Goal: Task Accomplishment & Management: Use online tool/utility

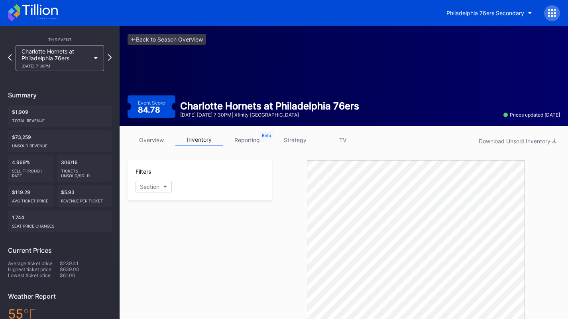
click at [295, 140] on link "strategy" at bounding box center [295, 140] width 48 height 12
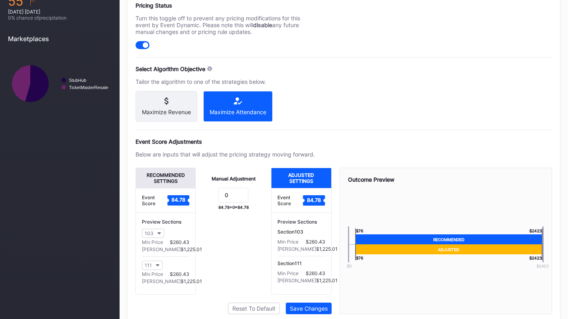
scroll to position [345, 0]
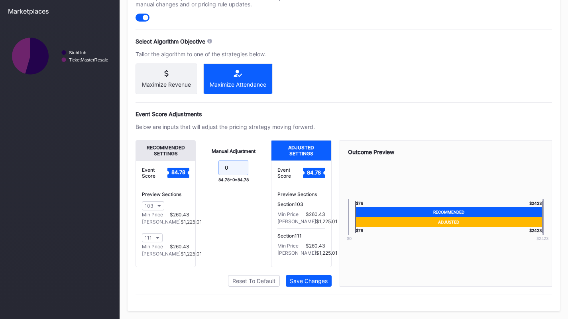
click at [227, 172] on input "0" at bounding box center [234, 167] width 30 height 15
type input "-2"
click at [301, 280] on div "Save Changes" at bounding box center [309, 280] width 38 height 7
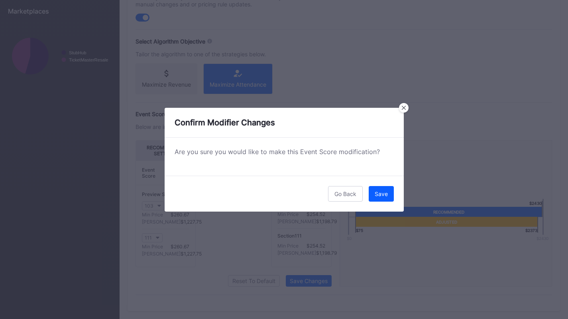
click at [378, 187] on button "Save" at bounding box center [381, 194] width 25 height 16
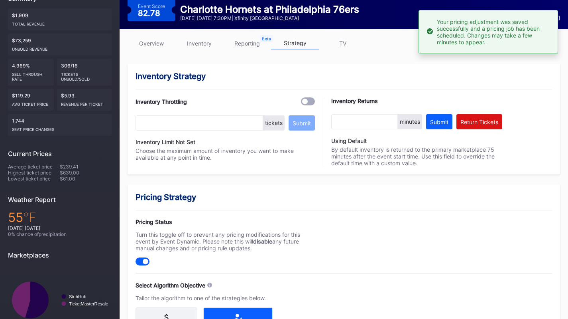
scroll to position [0, 0]
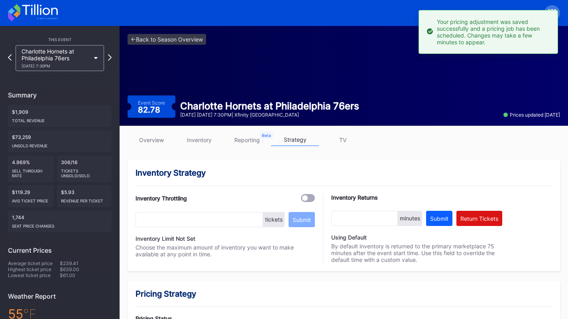
click at [367, 107] on div "Event Score 82.78 Charlotte Hornets at Philadelphia 76ers October 25 Saturday 7…" at bounding box center [344, 106] width 433 height 22
click at [51, 10] on icon at bounding box center [33, 13] width 50 height 18
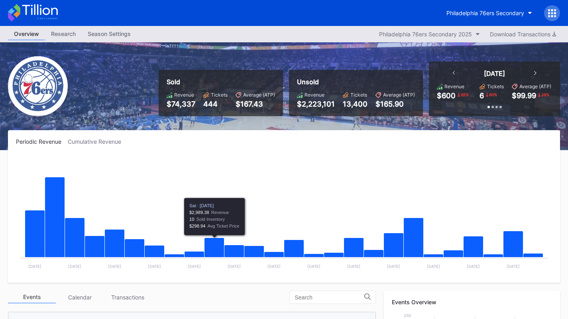
click at [122, 295] on div "Transactions" at bounding box center [128, 297] width 48 height 12
